Goal: Find contact information

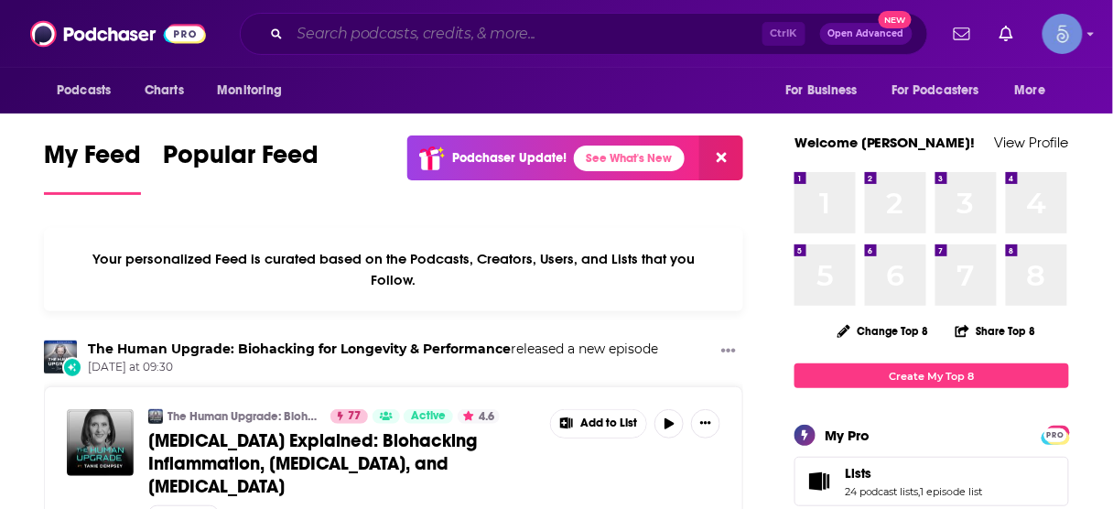
click at [540, 35] on input "Search podcasts, credits, & more..." at bounding box center [526, 33] width 472 height 29
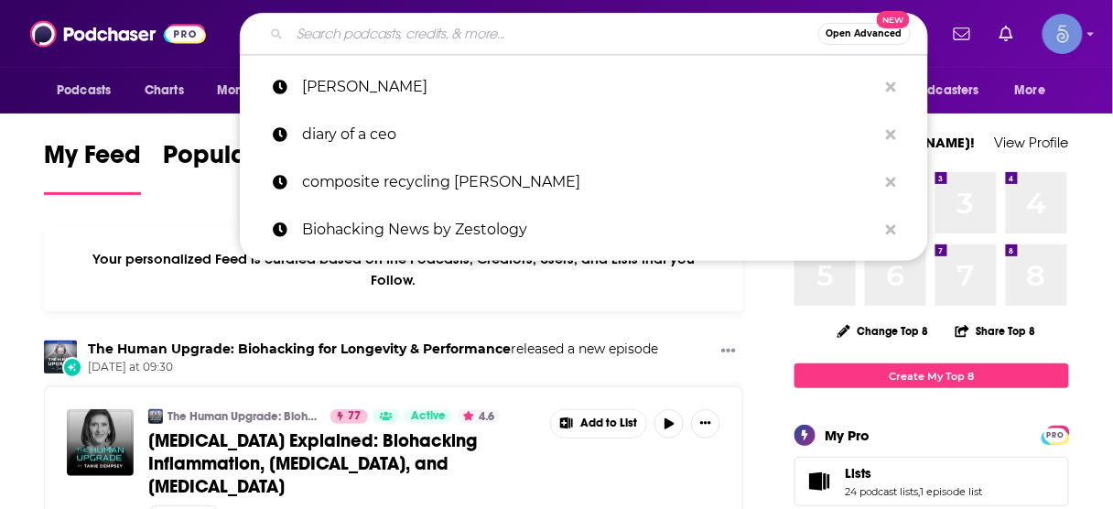
paste input "Exploring the Mystical Side of Life"
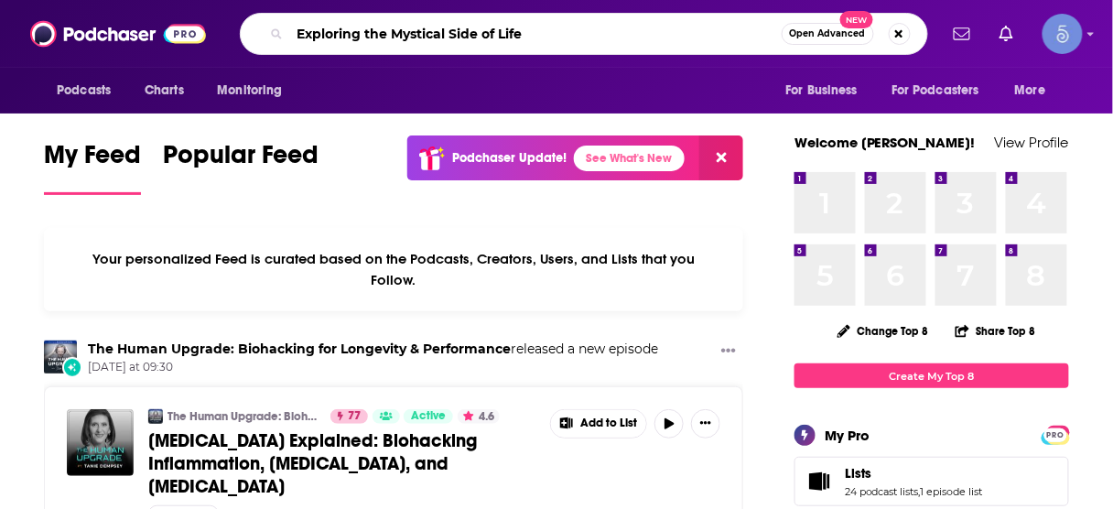
type input "Exploring the Mystical Side of Life"
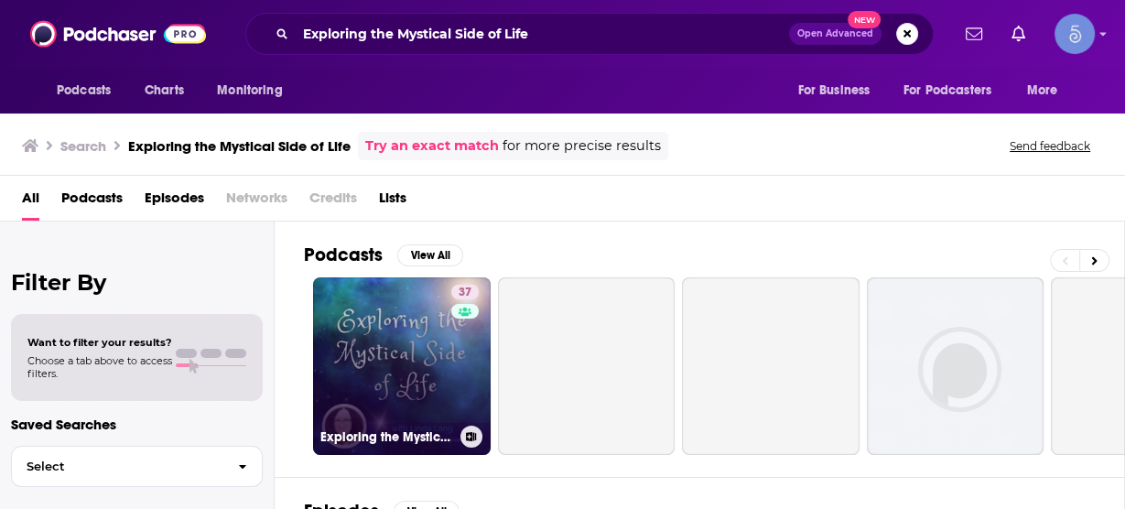
click at [399, 337] on link "37 Exploring the Mystical Side of Life" at bounding box center [402, 366] width 178 height 178
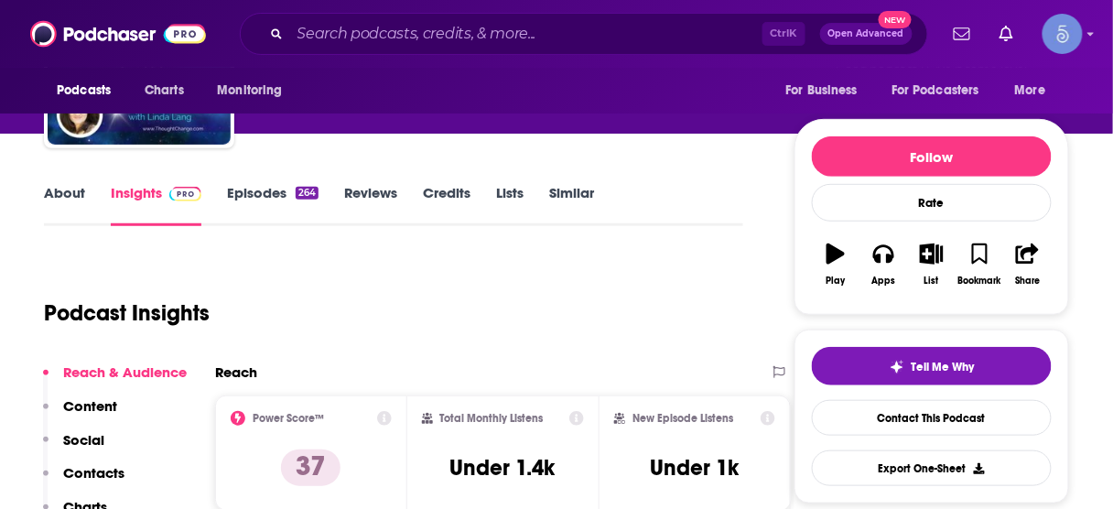
scroll to position [220, 0]
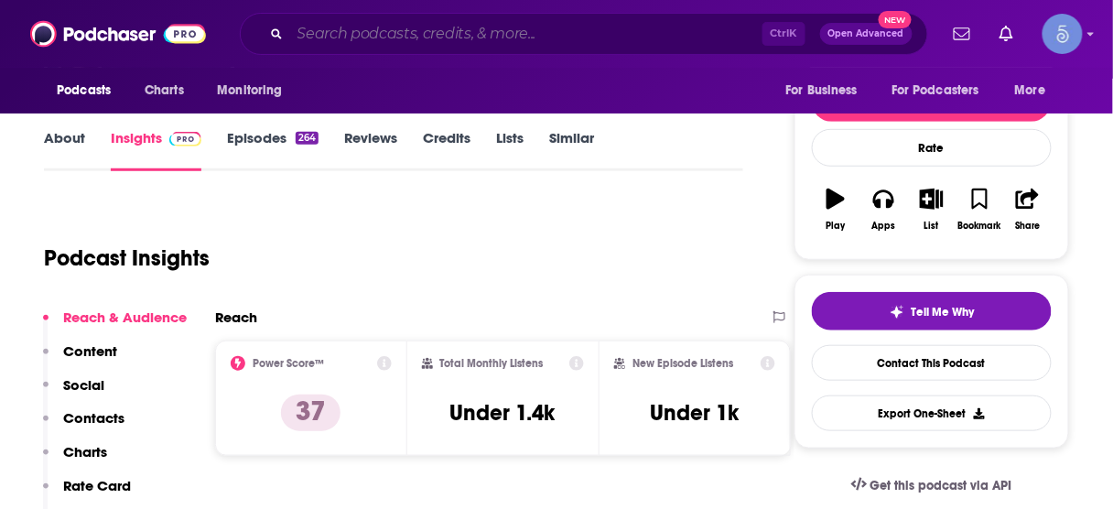
click at [653, 38] on input "Search podcasts, credits, & more..." at bounding box center [526, 33] width 472 height 29
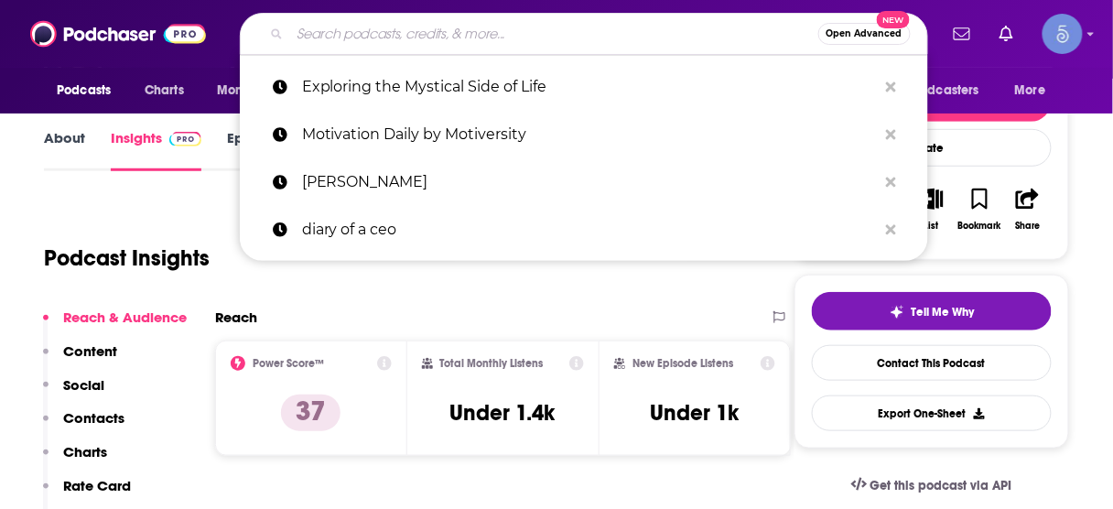
paste input "Beyond the Velvet Rope"
type input "Beyond the Velvet Rope"
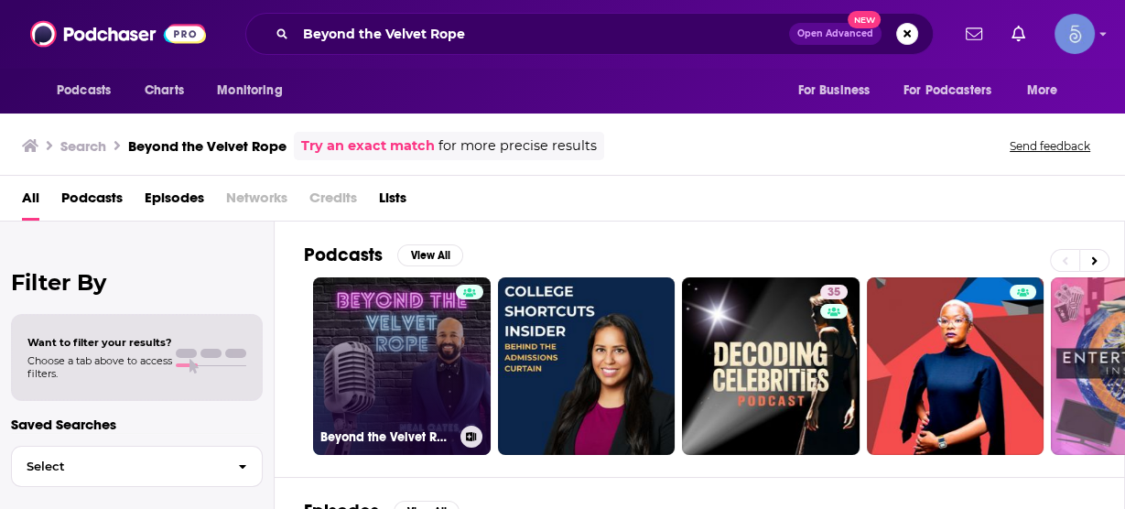
click at [406, 345] on link "Beyond the Velvet Rope" at bounding box center [402, 366] width 178 height 178
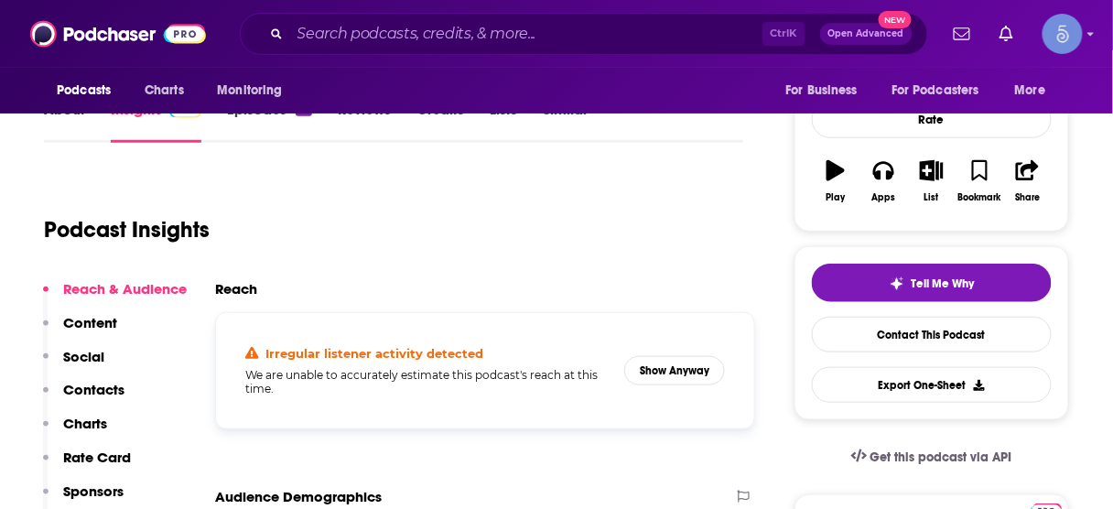
scroll to position [293, 0]
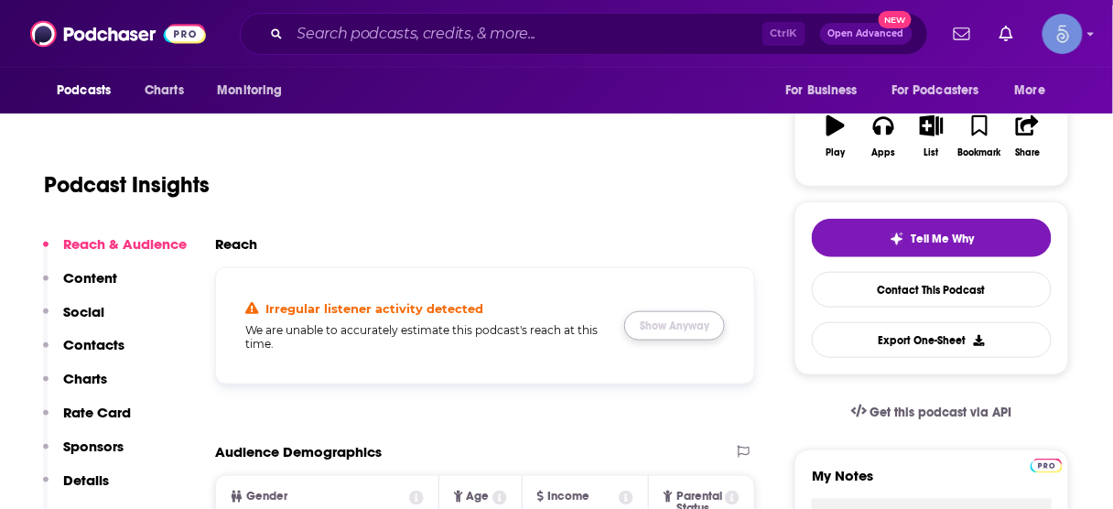
click at [671, 327] on button "Show Anyway" at bounding box center [674, 325] width 101 height 29
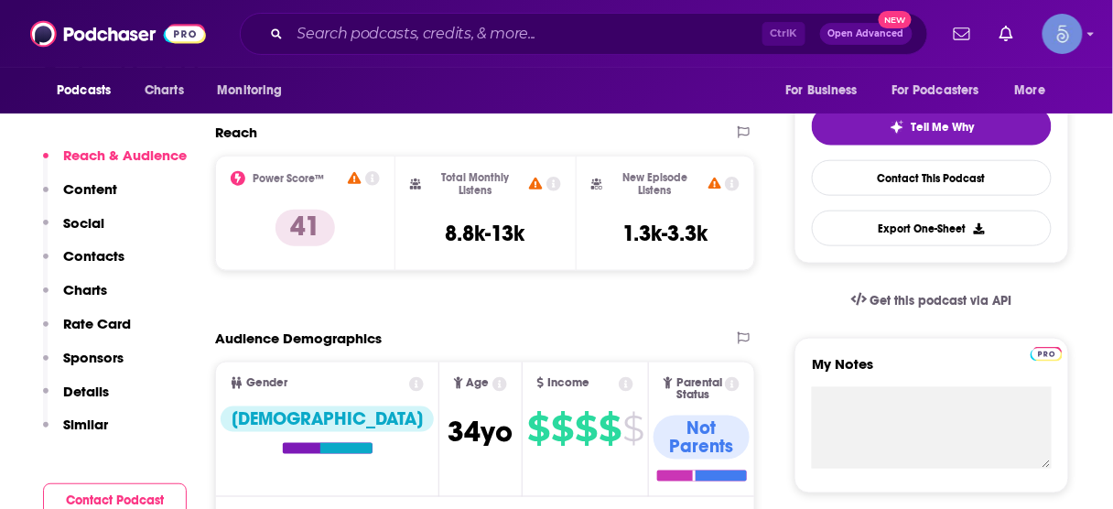
scroll to position [439, 0]
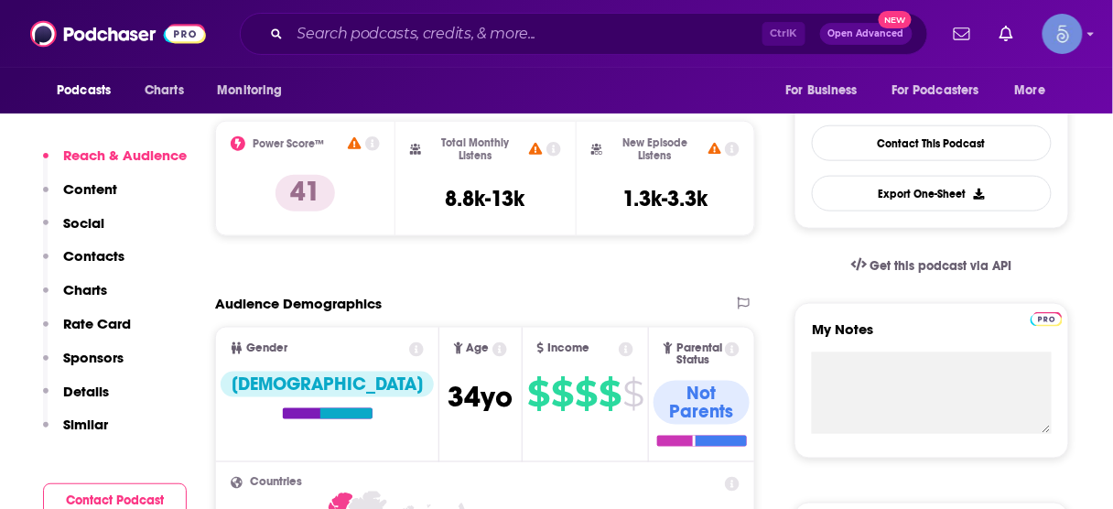
click at [117, 260] on p "Contacts" at bounding box center [93, 255] width 61 height 17
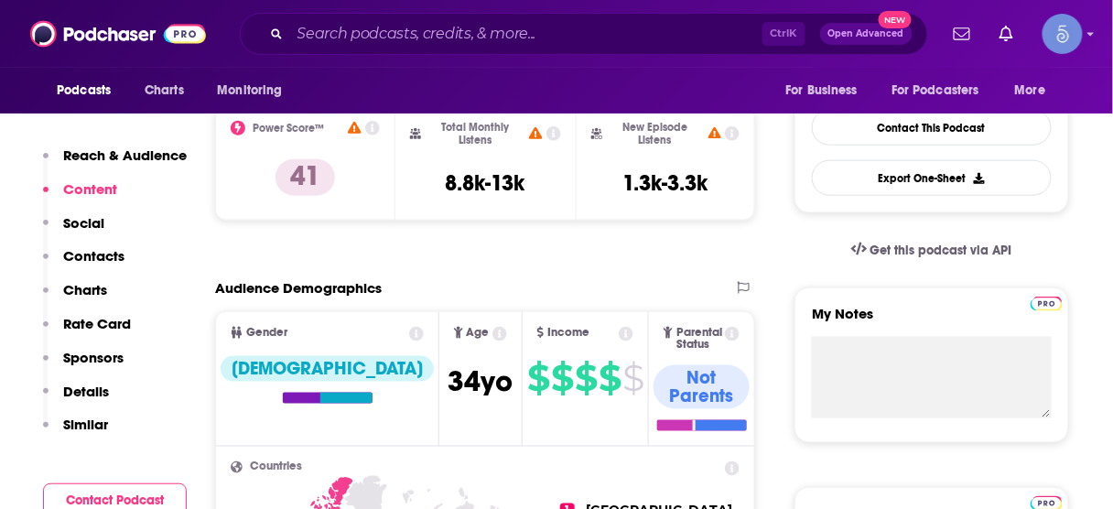
scroll to position [382, 0]
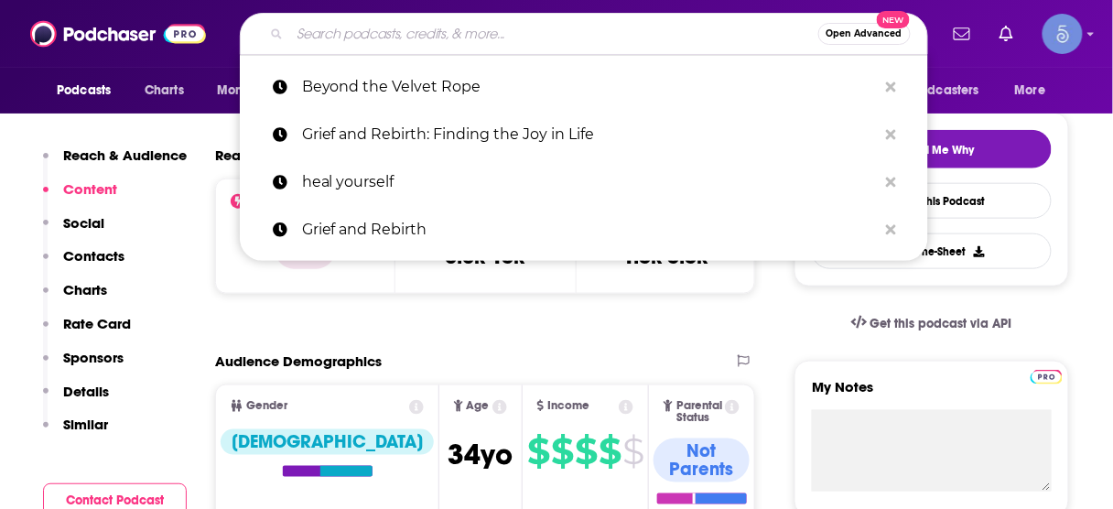
click at [600, 35] on input "Search podcasts, credits, & more..." at bounding box center [554, 33] width 528 height 29
paste input "Just Minding my Business"
type input "Just Minding my Business"
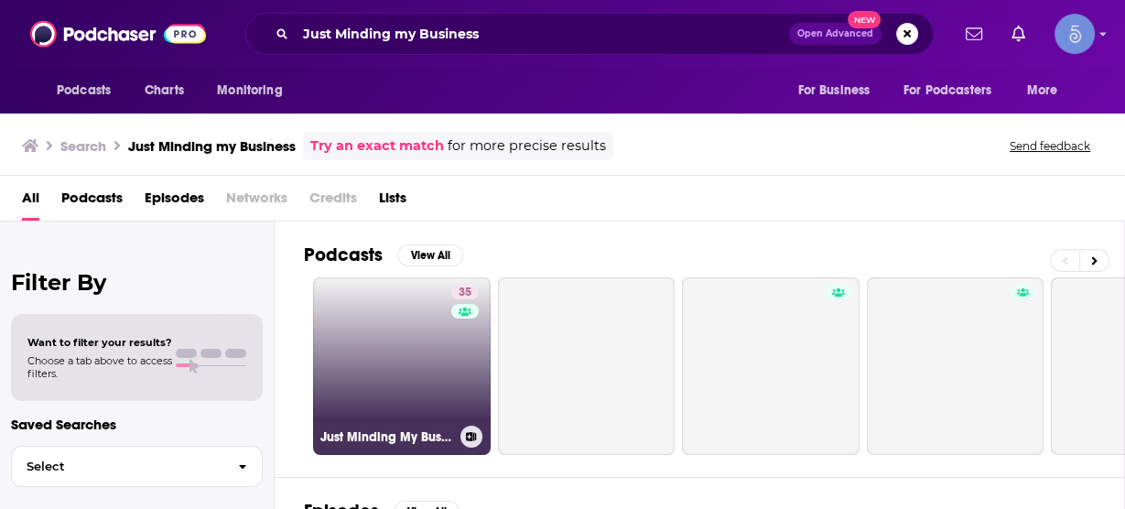
click at [416, 339] on link "35 Just Minding My Business" at bounding box center [402, 366] width 178 height 178
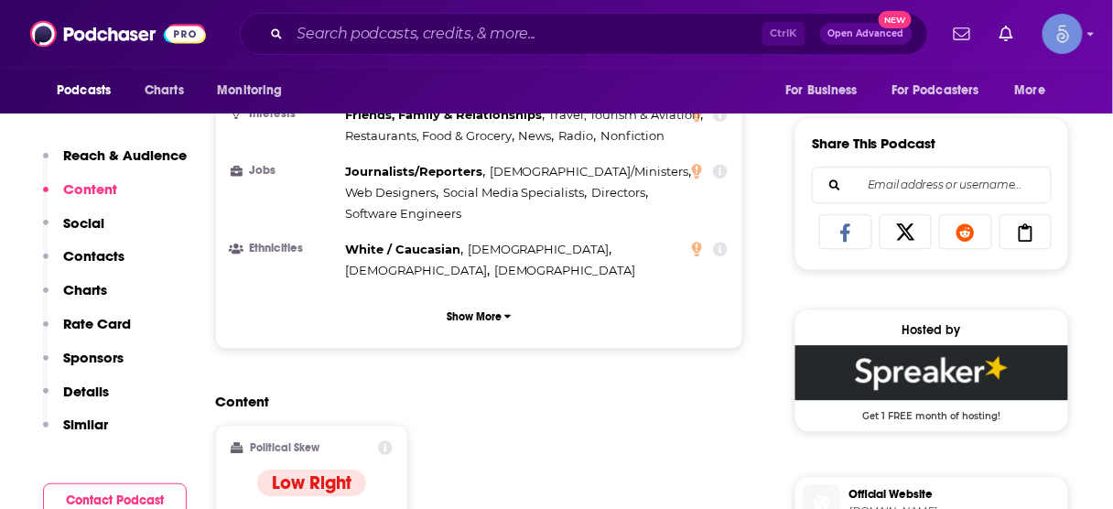
click at [107, 260] on p "Contacts" at bounding box center [93, 255] width 61 height 17
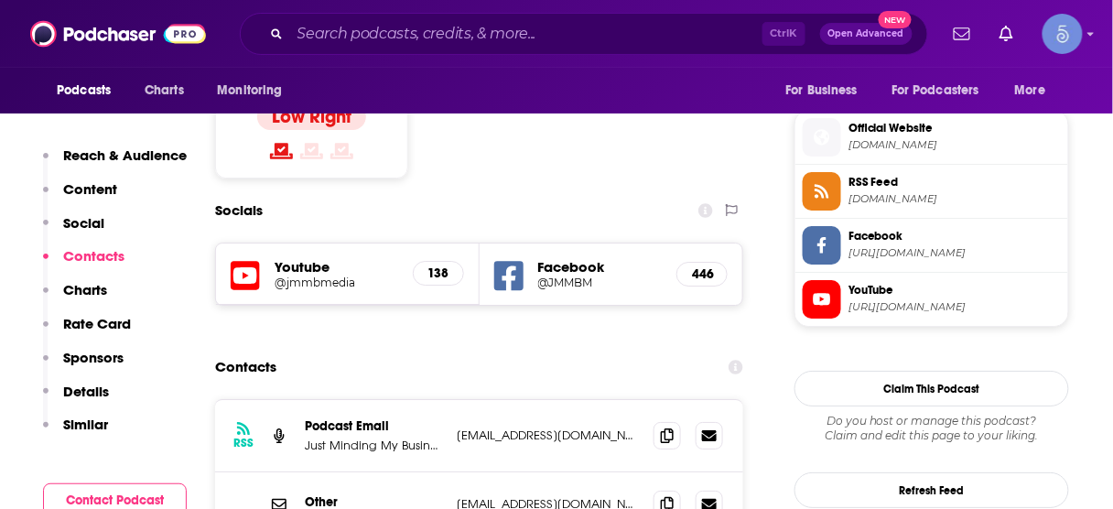
scroll to position [1495, 0]
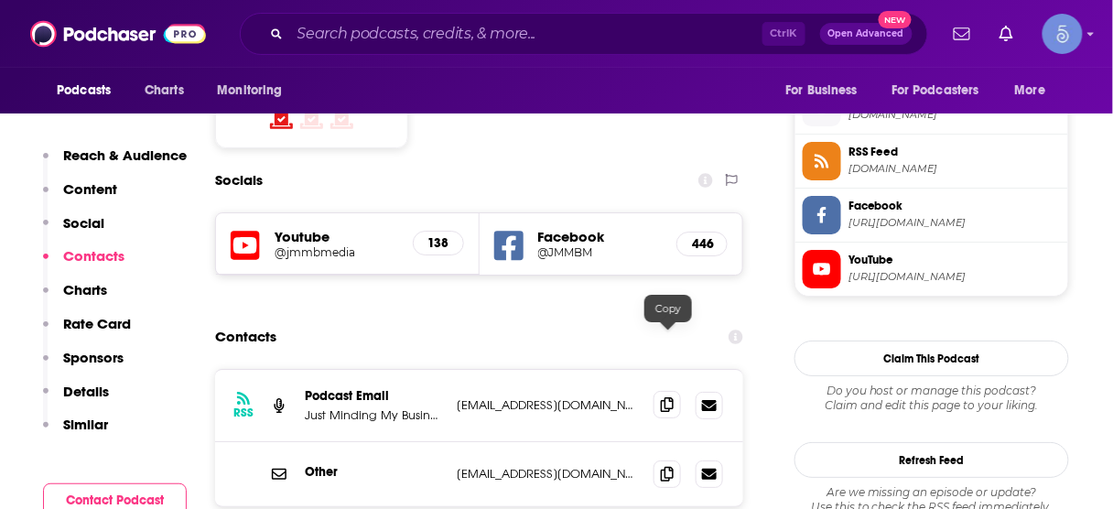
click at [672, 397] on icon at bounding box center [667, 404] width 13 height 15
click at [668, 466] on icon at bounding box center [667, 473] width 13 height 15
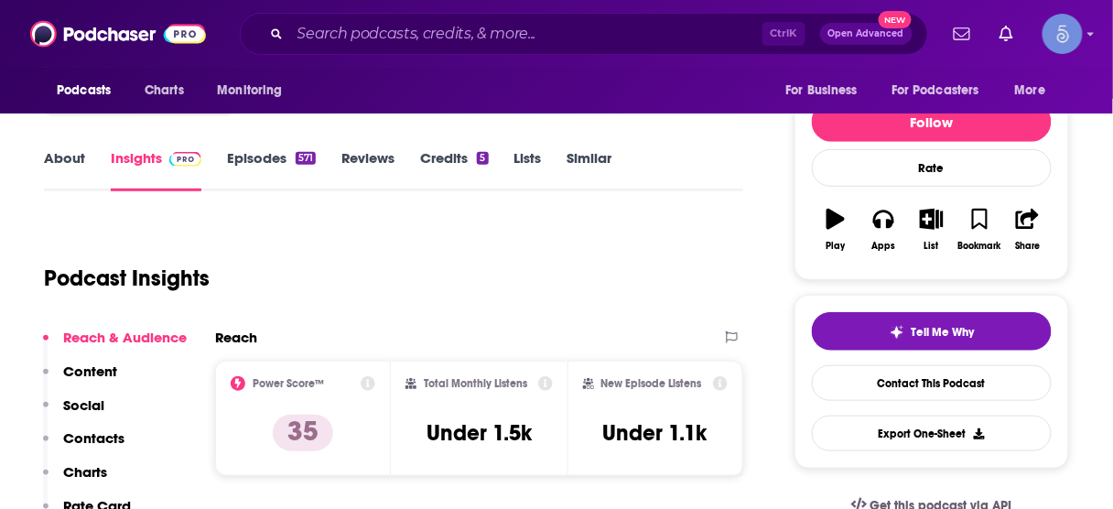
scroll to position [323, 0]
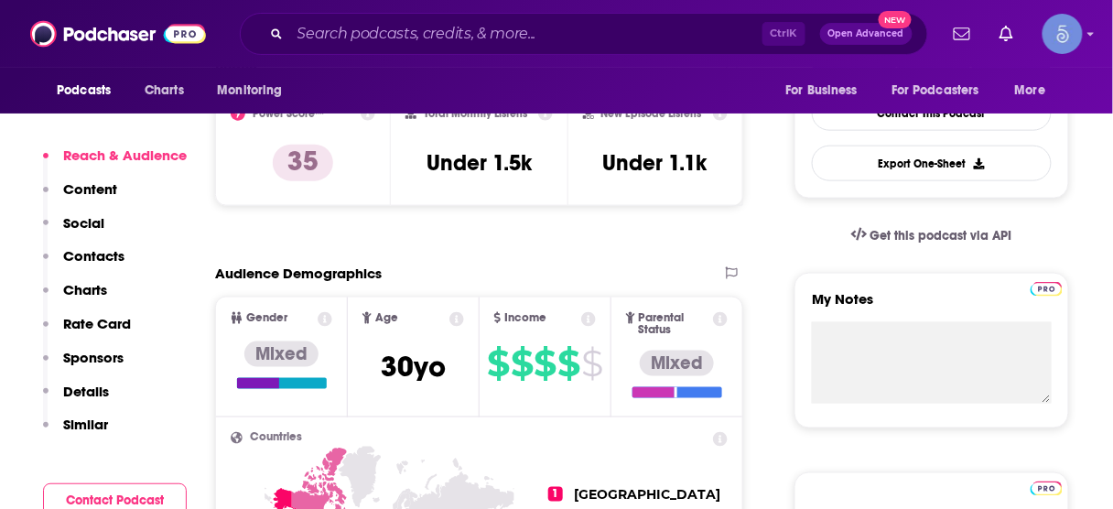
click at [85, 247] on p "Contacts" at bounding box center [93, 255] width 61 height 17
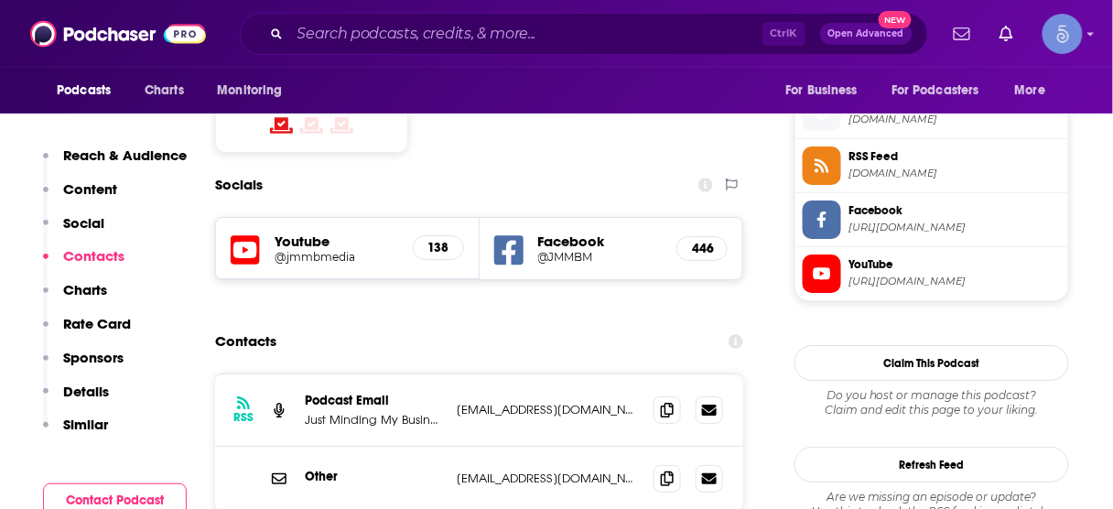
scroll to position [1495, 0]
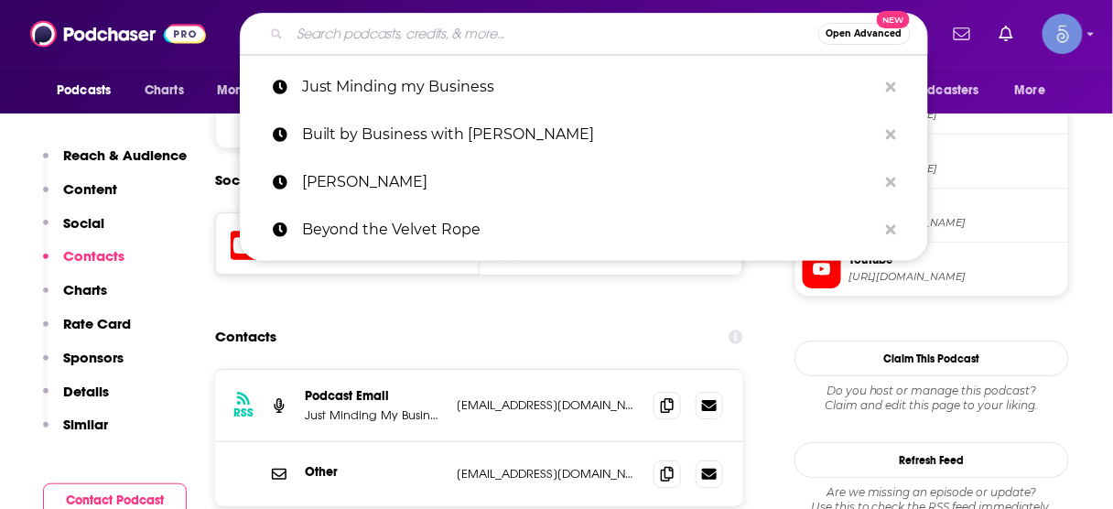
click at [471, 33] on input "Search podcasts, credits, & more..." at bounding box center [554, 33] width 528 height 29
click at [589, 38] on input "Search podcasts, credits, & more..." at bounding box center [554, 33] width 528 height 29
paste input "The Thoughtful Entrepreneur"
type input "The Thoughtful Entrepreneur"
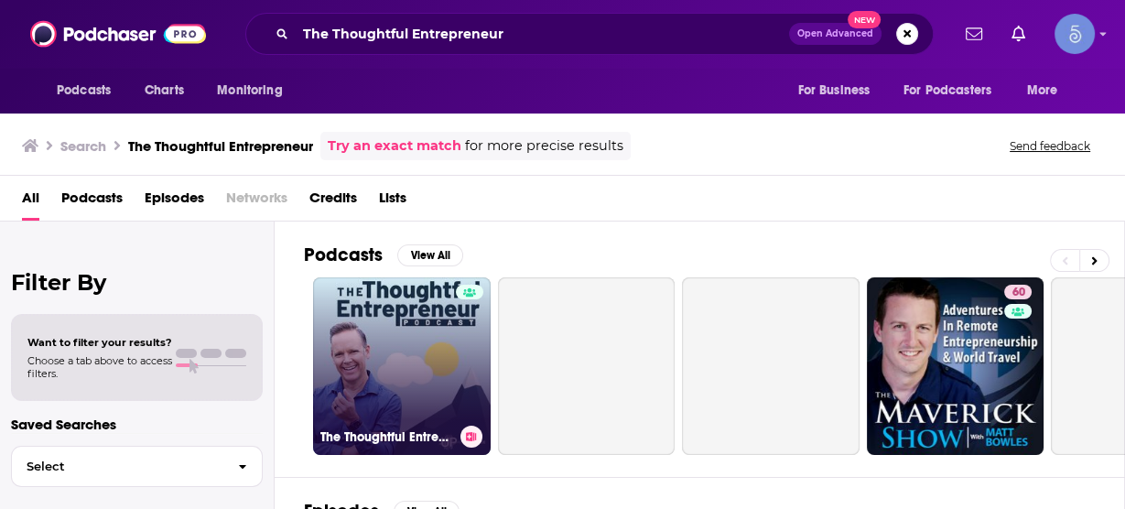
click at [405, 356] on link "The Thoughtful Entrepreneur" at bounding box center [402, 366] width 178 height 178
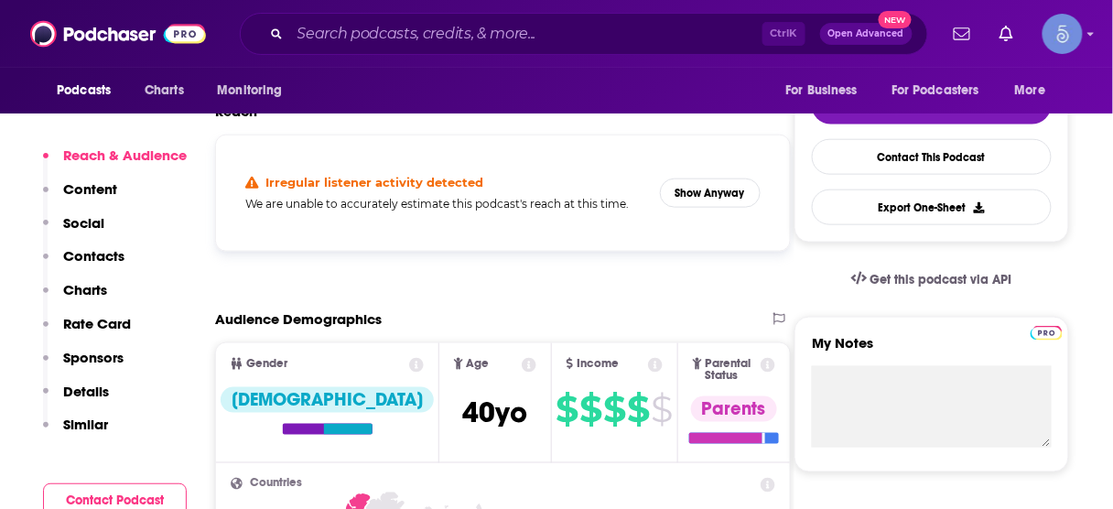
scroll to position [439, 0]
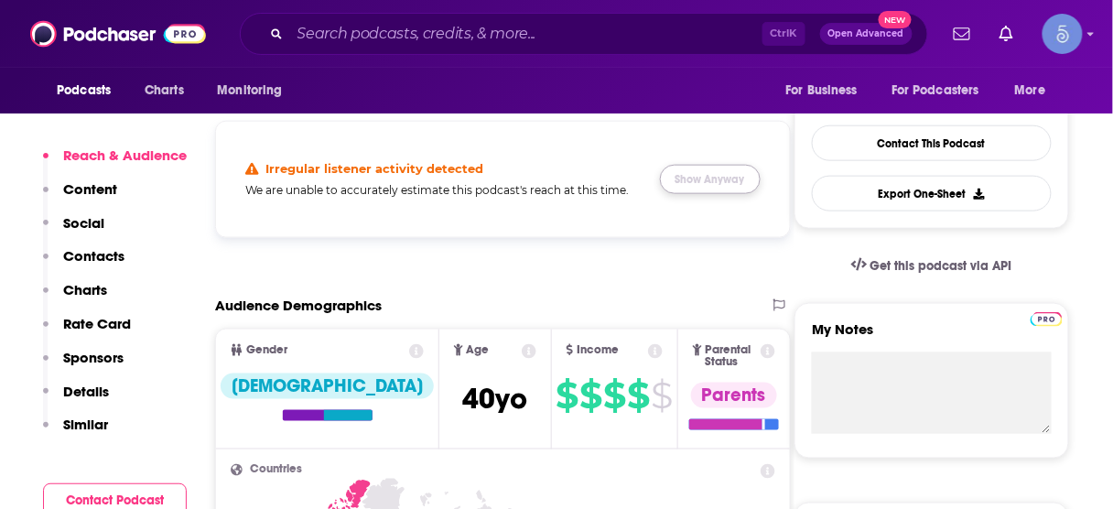
click at [718, 165] on button "Show Anyway" at bounding box center [710, 179] width 101 height 29
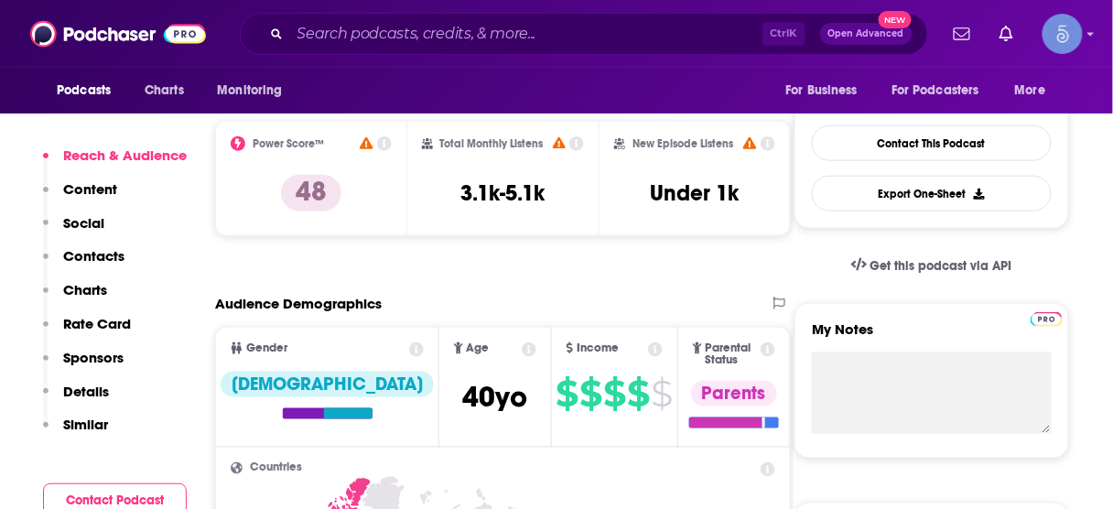
click at [77, 259] on p "Contacts" at bounding box center [93, 255] width 61 height 17
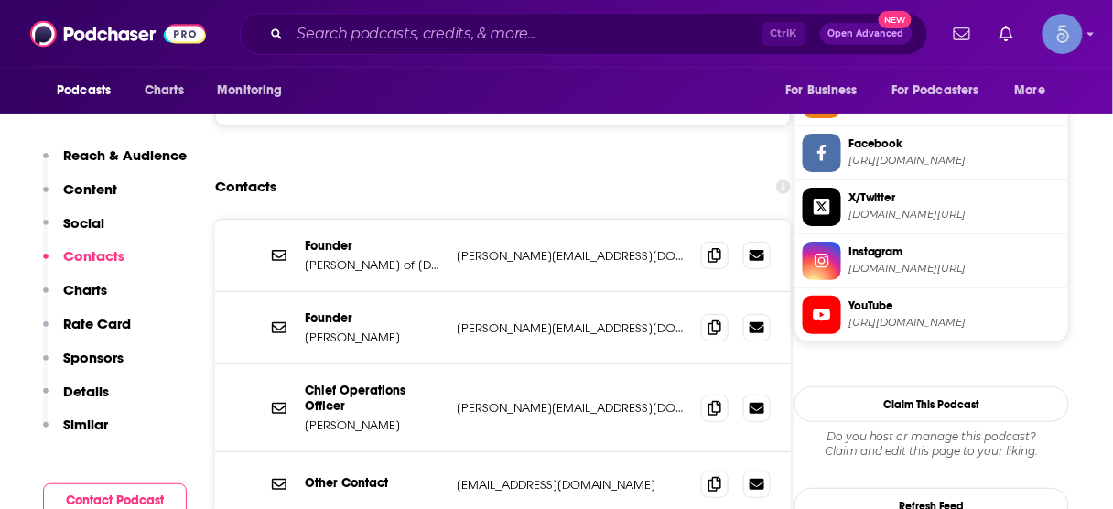
scroll to position [1736, 0]
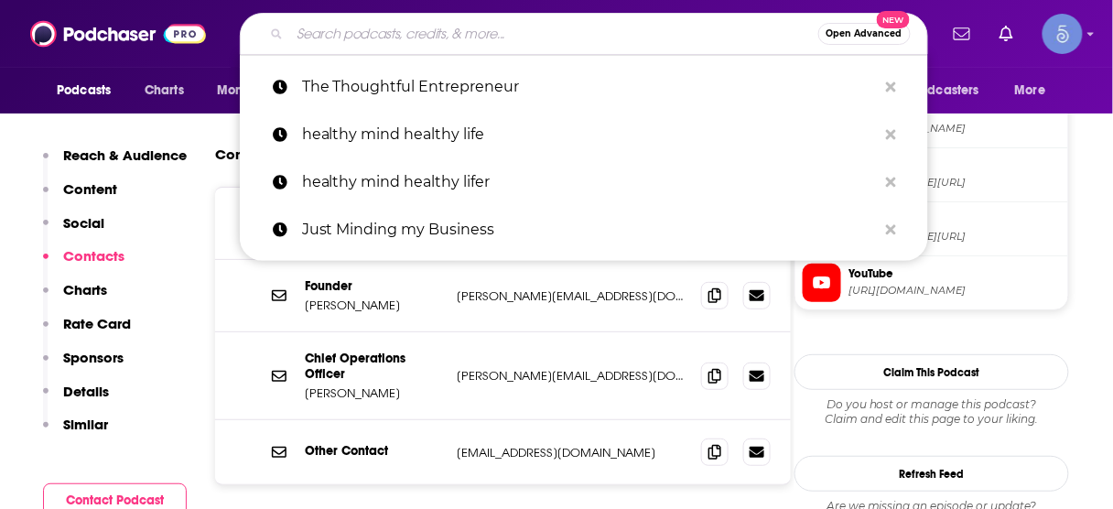
click at [528, 33] on input "Search podcasts, credits, & more..." at bounding box center [554, 33] width 528 height 29
paste input "[PERSON_NAME]"
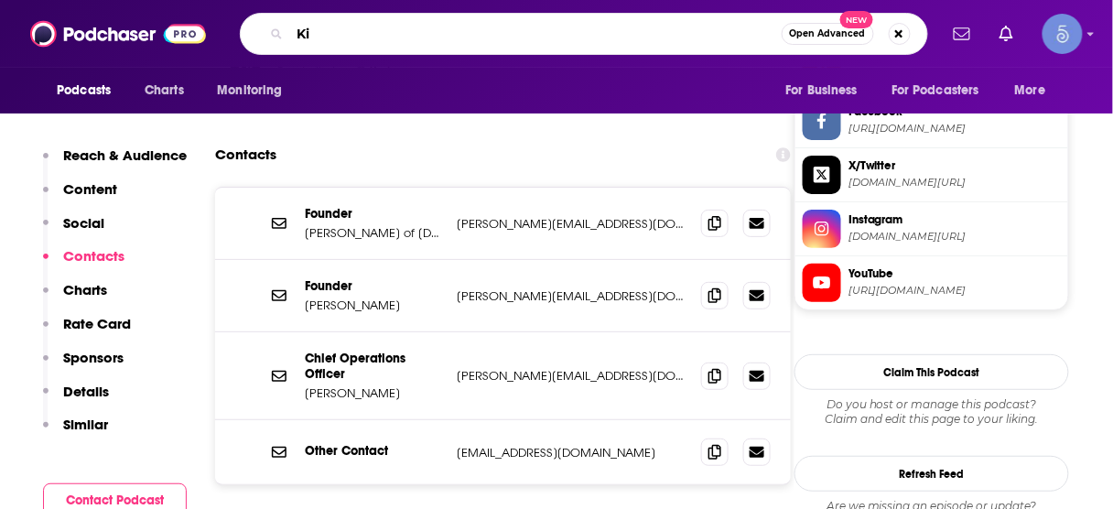
type input "K"
type input "Delivering marketing joy"
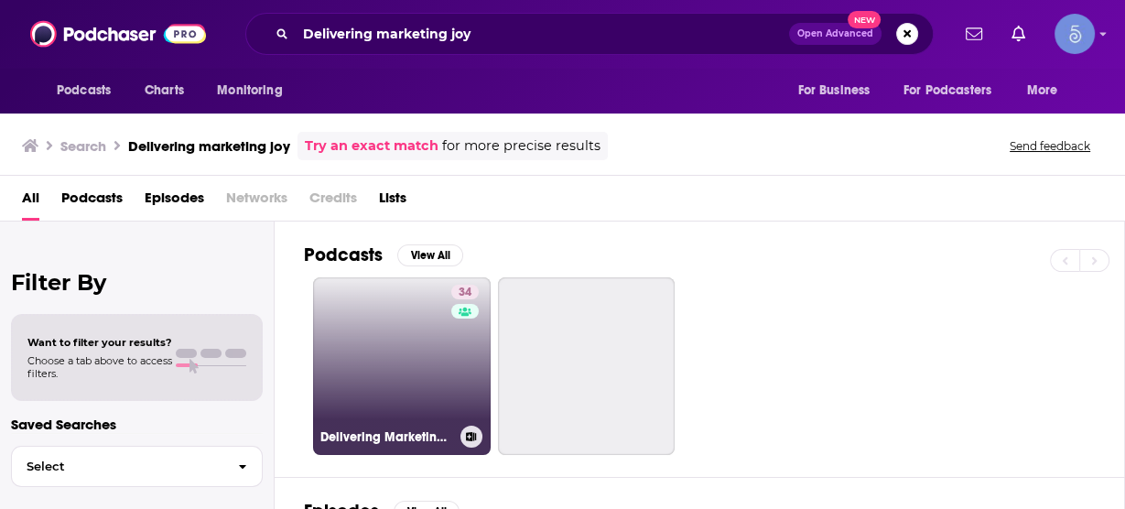
click at [415, 350] on link "34 Delivering Marketing Joy" at bounding box center [402, 366] width 178 height 178
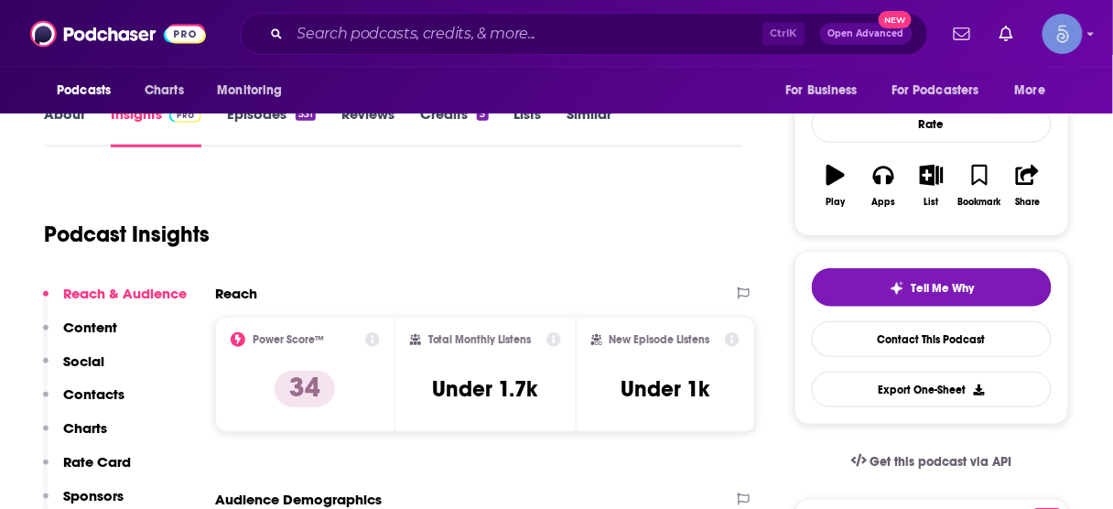
scroll to position [366, 0]
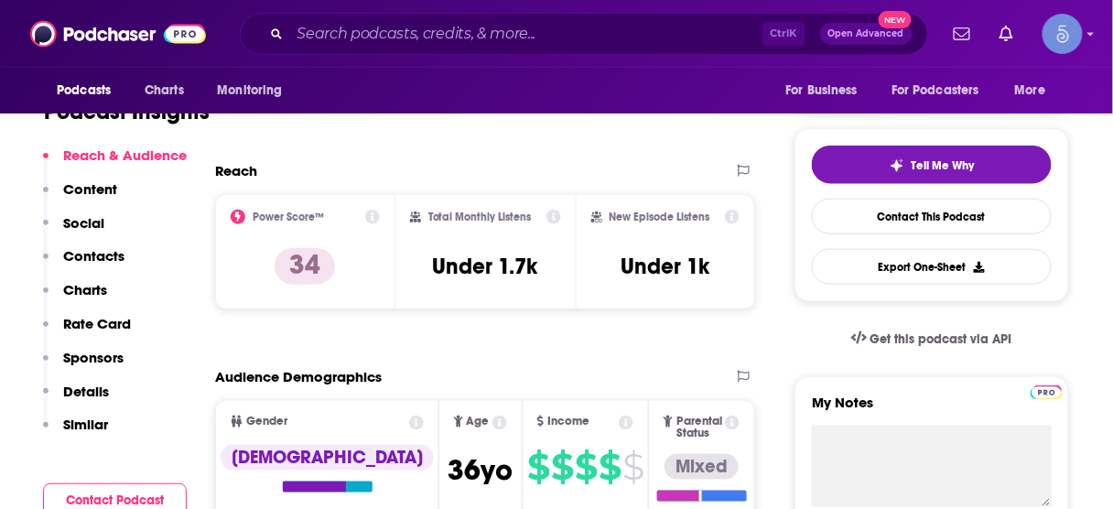
click at [110, 260] on p "Contacts" at bounding box center [93, 255] width 61 height 17
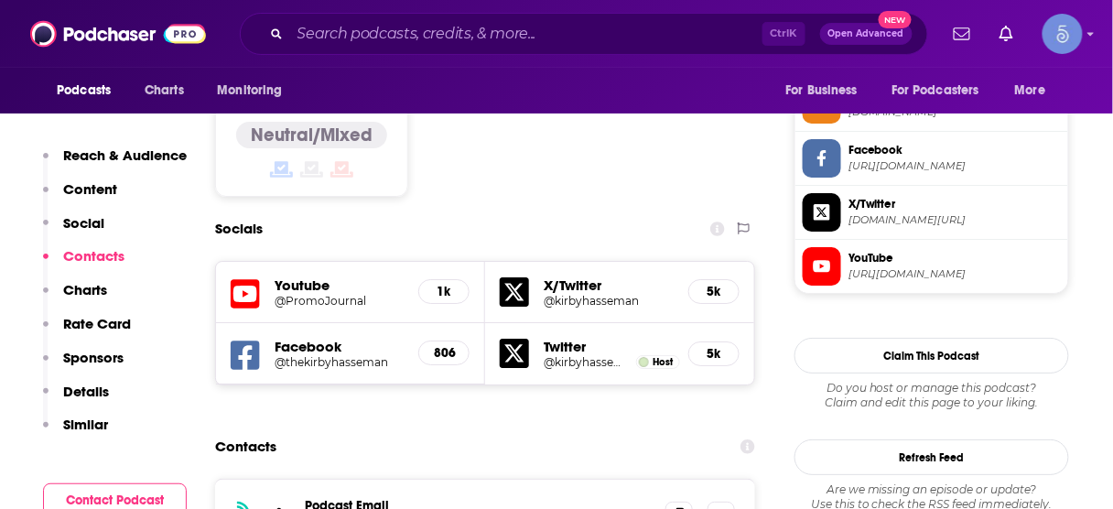
scroll to position [1599, 0]
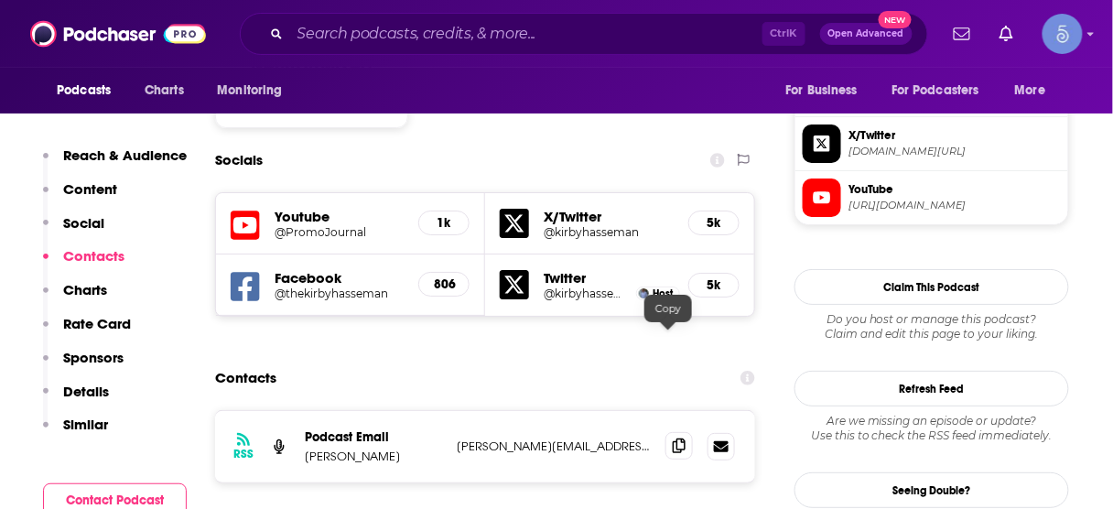
click at [673, 438] on icon at bounding box center [679, 445] width 13 height 15
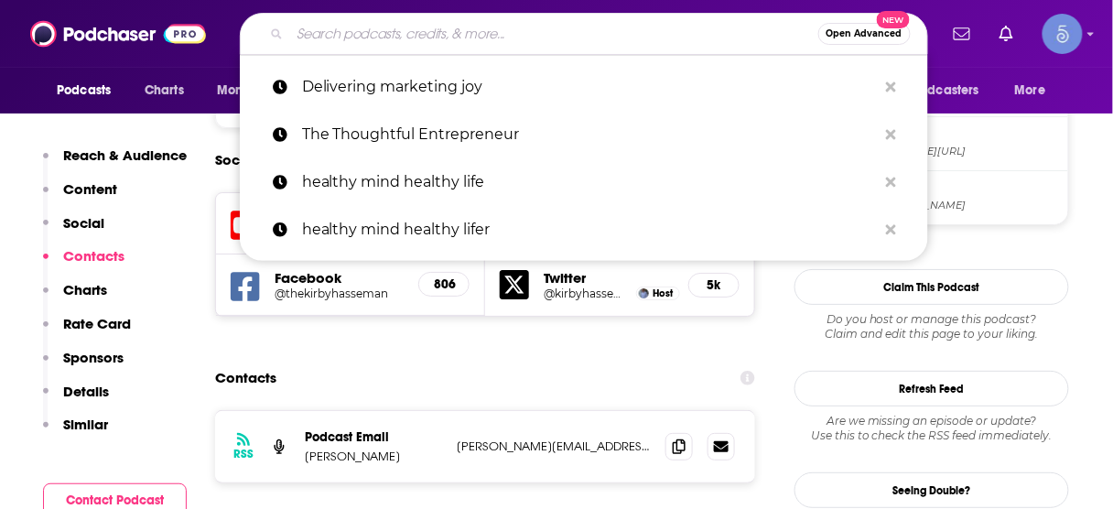
click at [568, 35] on input "Search podcasts, credits, & more..." at bounding box center [554, 33] width 528 height 29
paste input "The [PERSON_NAME] Show"
type input "The [PERSON_NAME] Show"
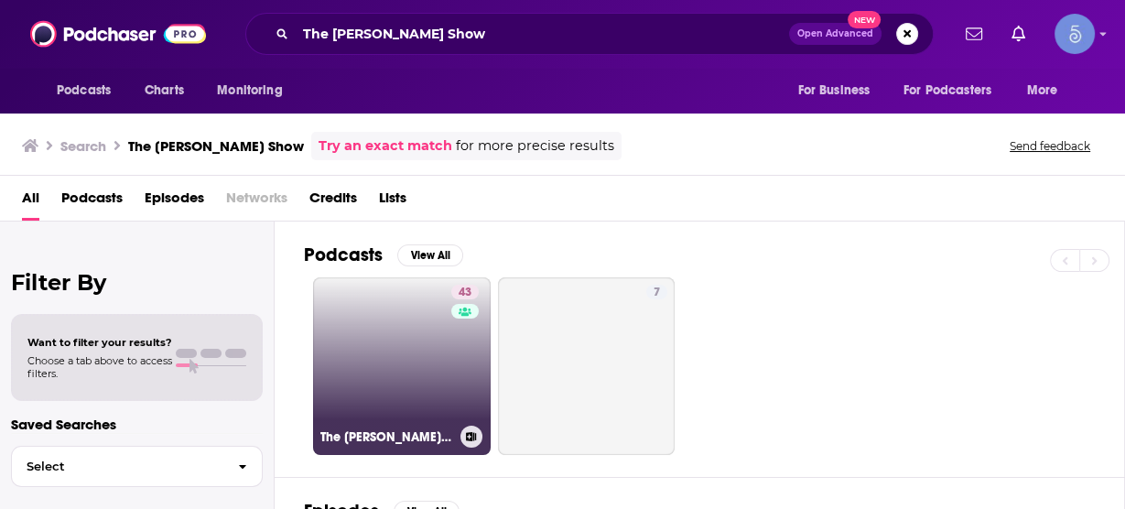
click at [427, 348] on link "43 The [PERSON_NAME] Show" at bounding box center [402, 366] width 178 height 178
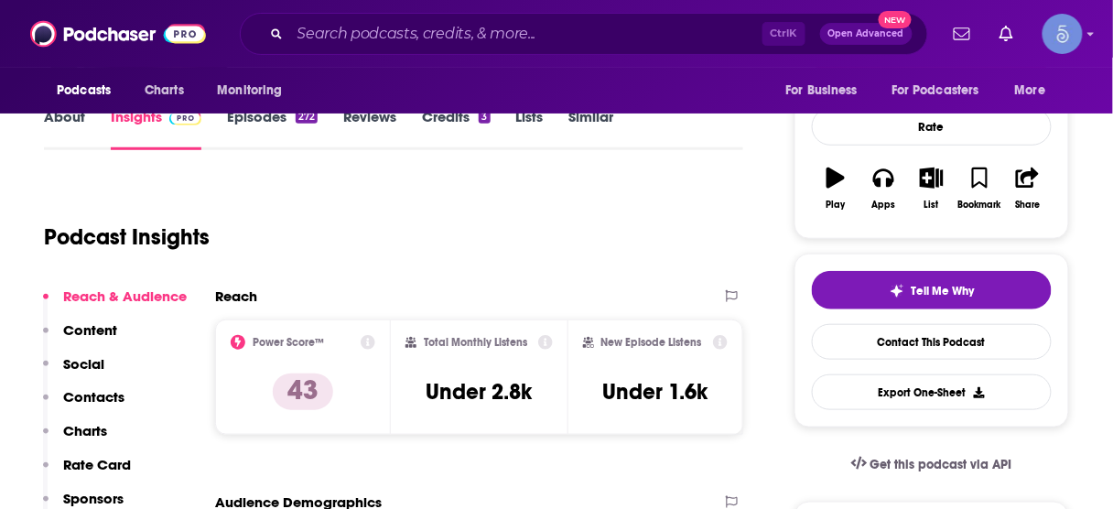
scroll to position [366, 0]
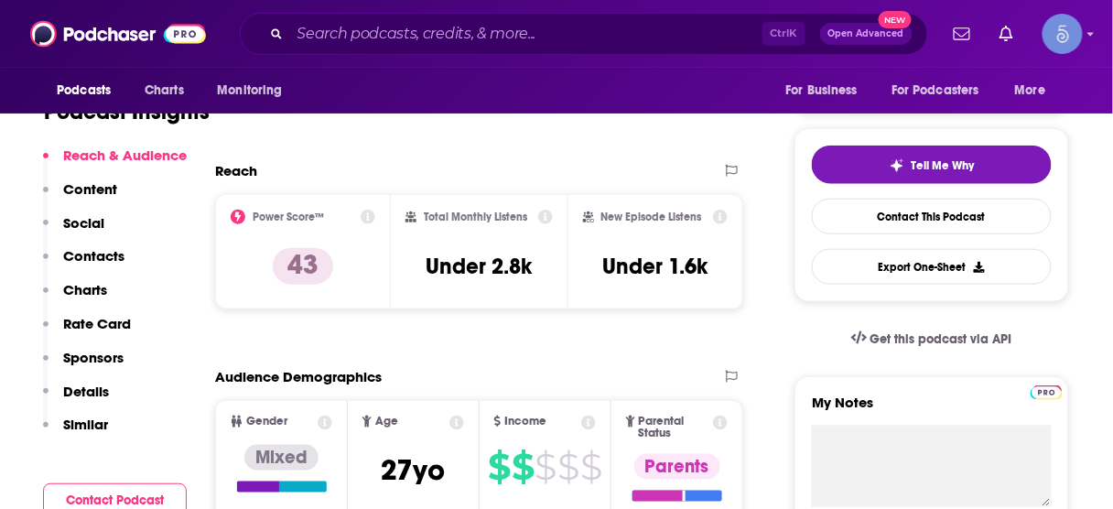
click at [79, 255] on p "Contacts" at bounding box center [93, 255] width 61 height 17
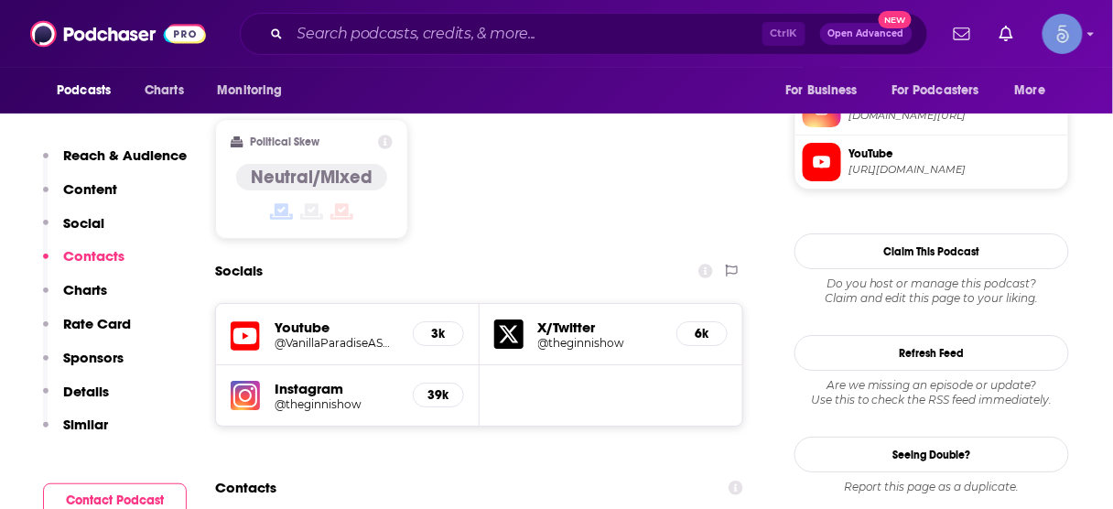
scroll to position [1555, 0]
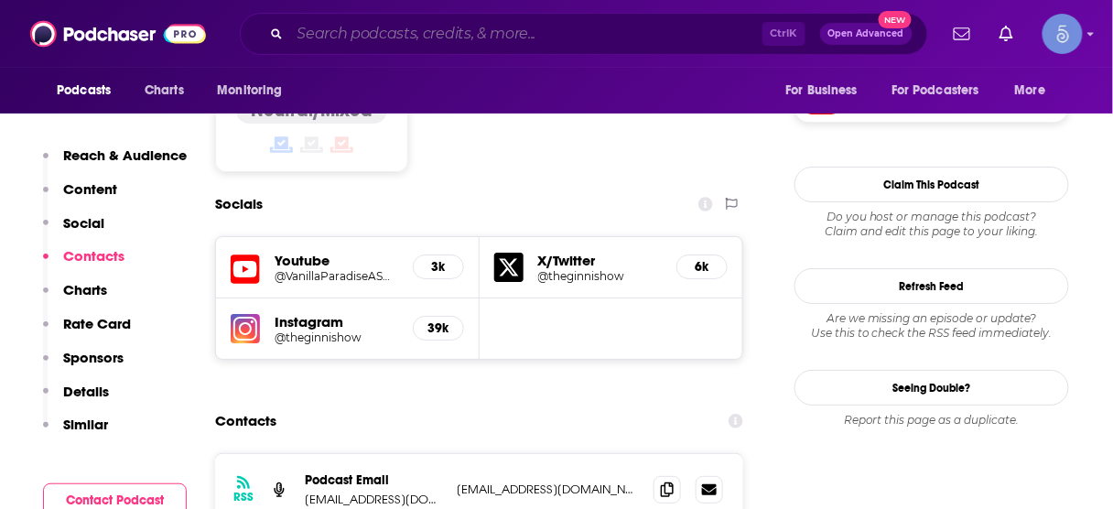
click at [564, 34] on input "Search podcasts, credits, & more..." at bounding box center [526, 33] width 472 height 29
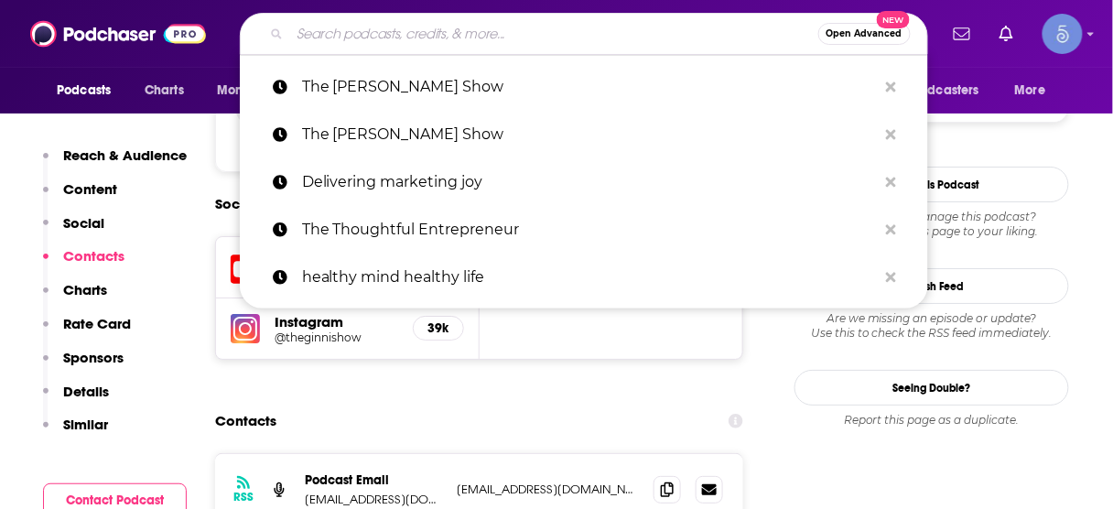
paste input "[PERSON_NAME] Show"
type input "[PERSON_NAME] Show"
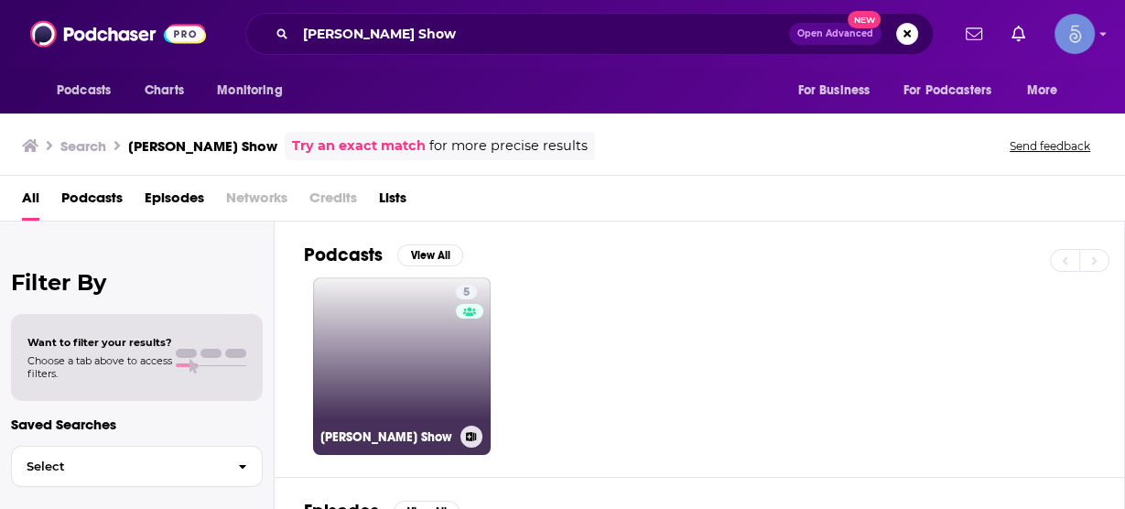
click at [388, 319] on link "5 [PERSON_NAME] Show" at bounding box center [402, 366] width 178 height 178
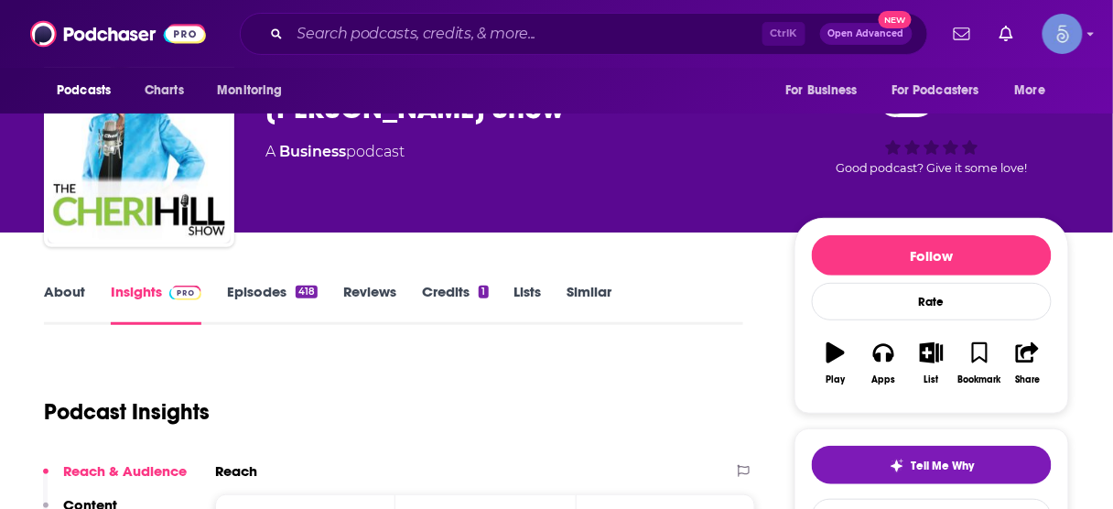
scroll to position [220, 0]
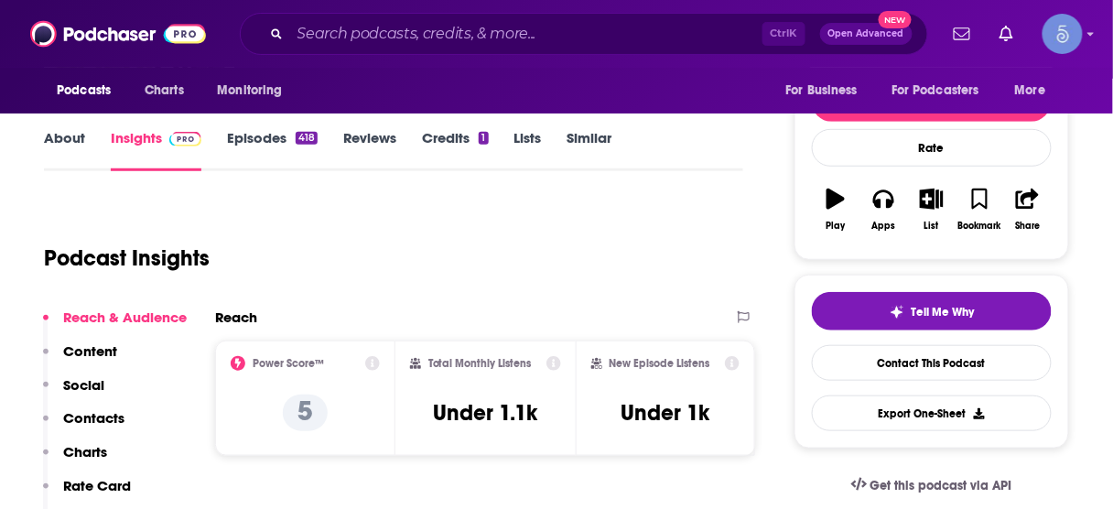
click at [89, 416] on p "Contacts" at bounding box center [93, 417] width 61 height 17
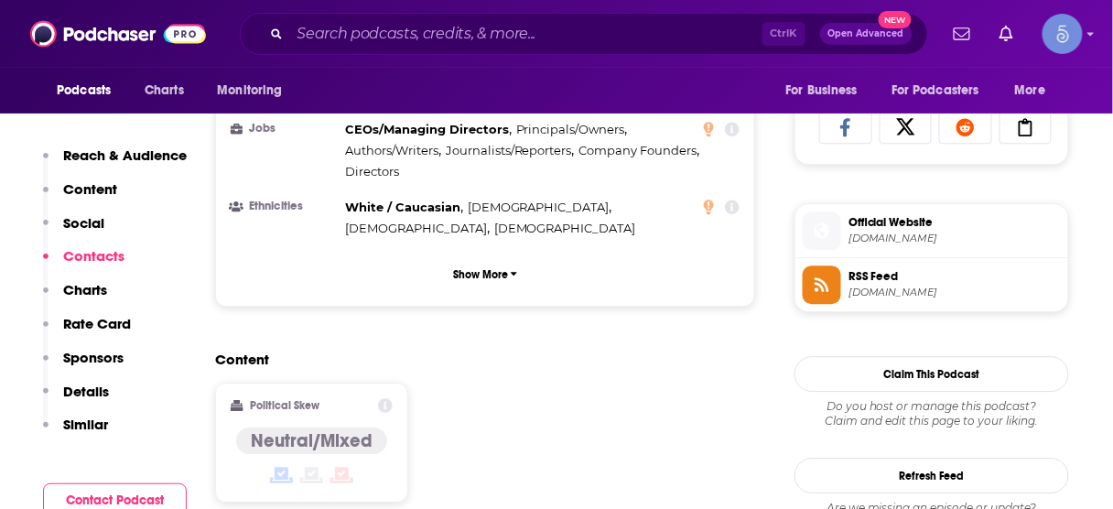
scroll to position [1501, 0]
